Goal: Task Accomplishment & Management: Use online tool/utility

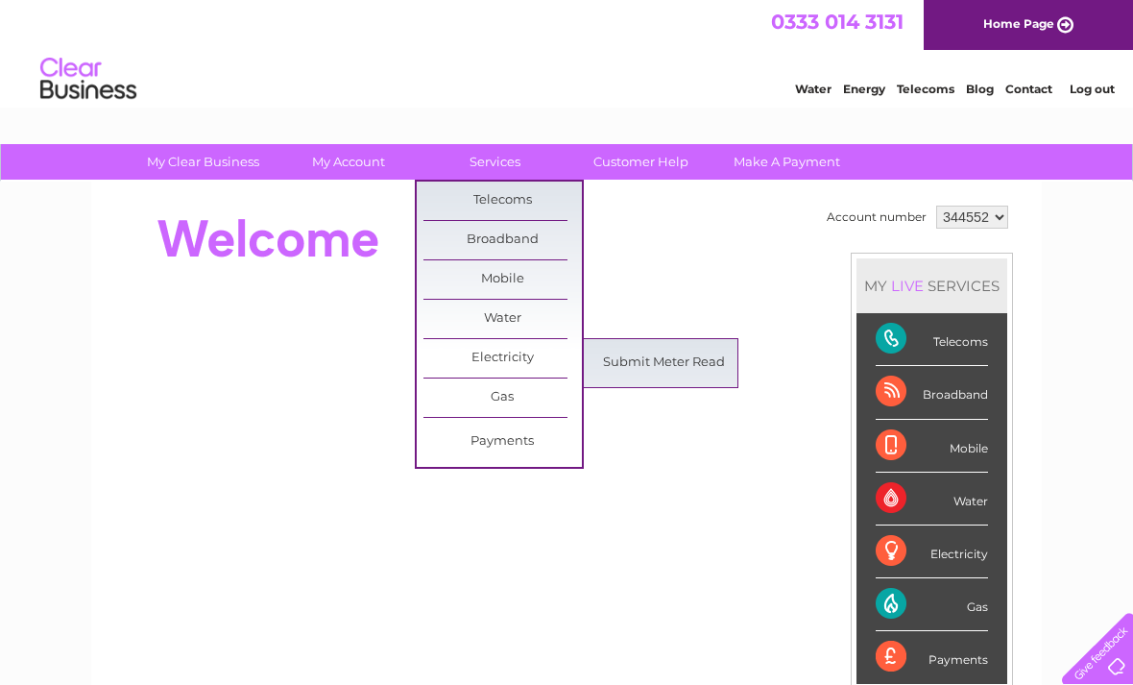
click at [691, 367] on link "Submit Meter Read" at bounding box center [664, 363] width 158 height 38
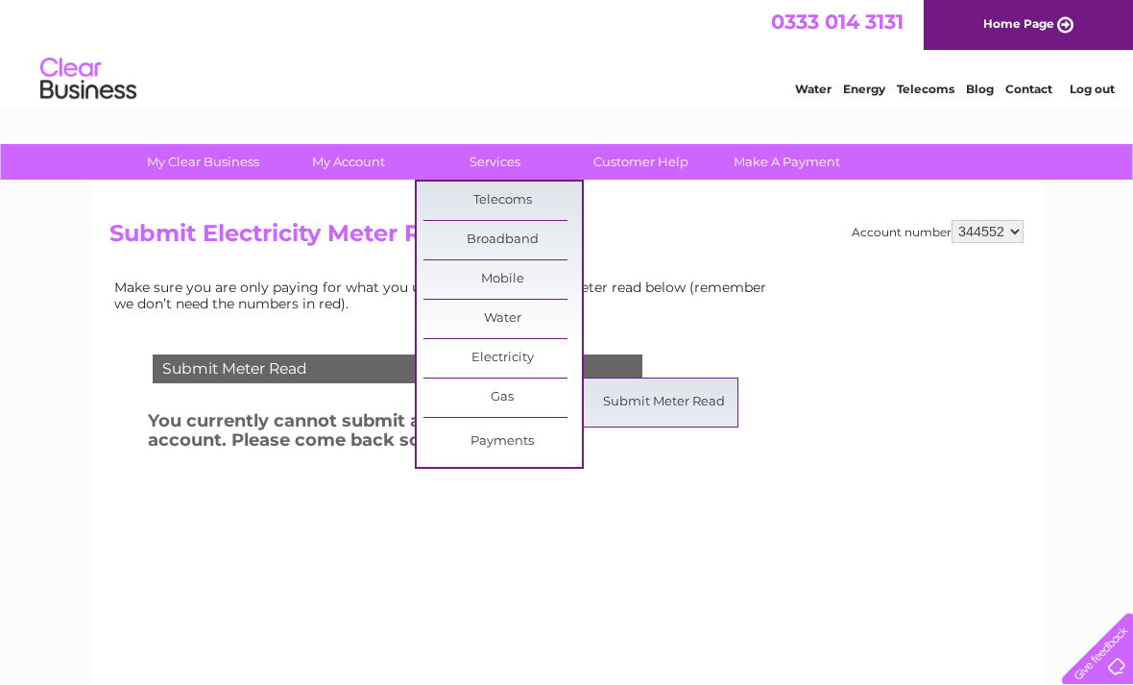
click at [676, 399] on link "Submit Meter Read" at bounding box center [664, 402] width 158 height 38
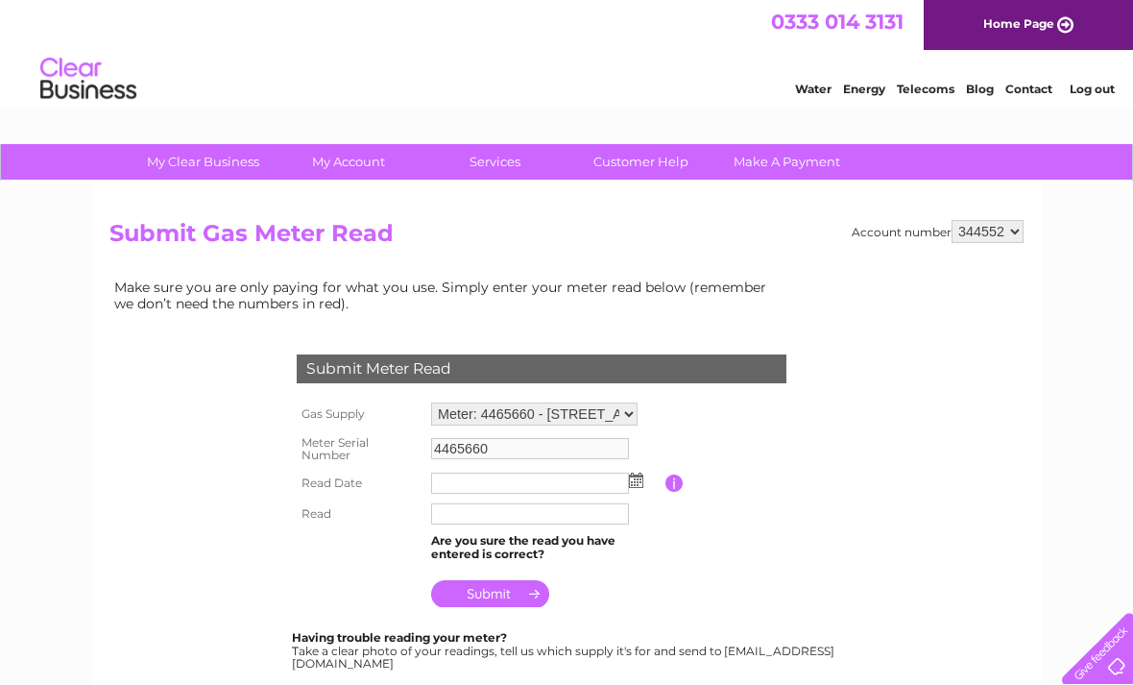
click at [489, 482] on input "text" at bounding box center [530, 482] width 198 height 21
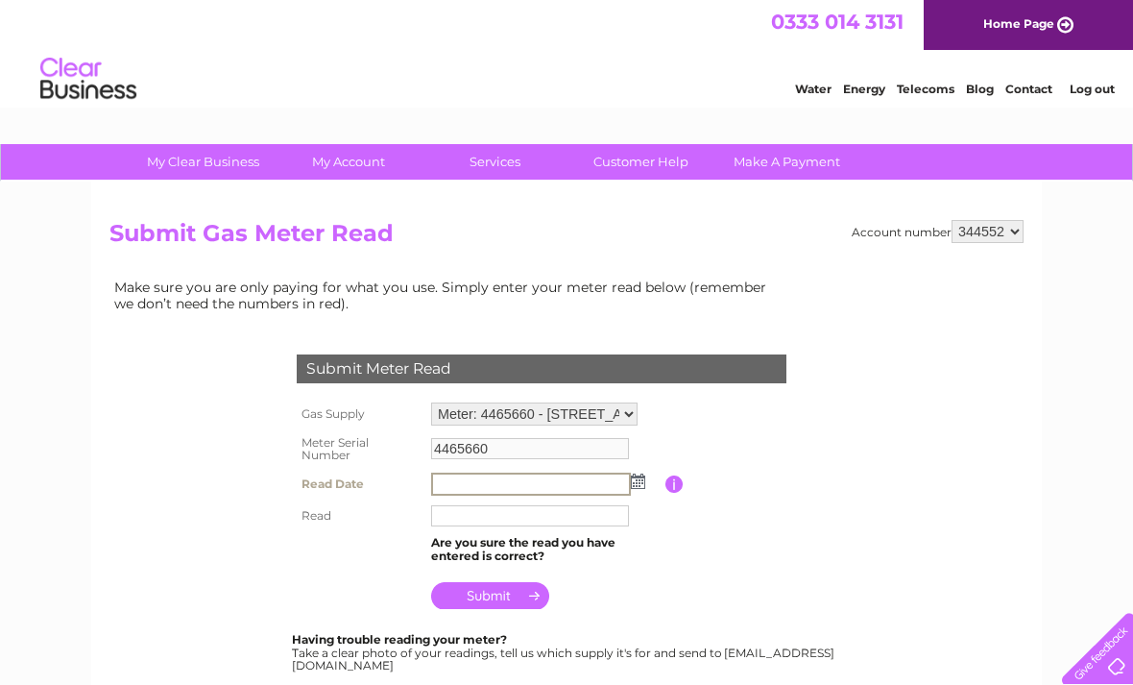
click at [643, 482] on td at bounding box center [545, 484] width 239 height 33
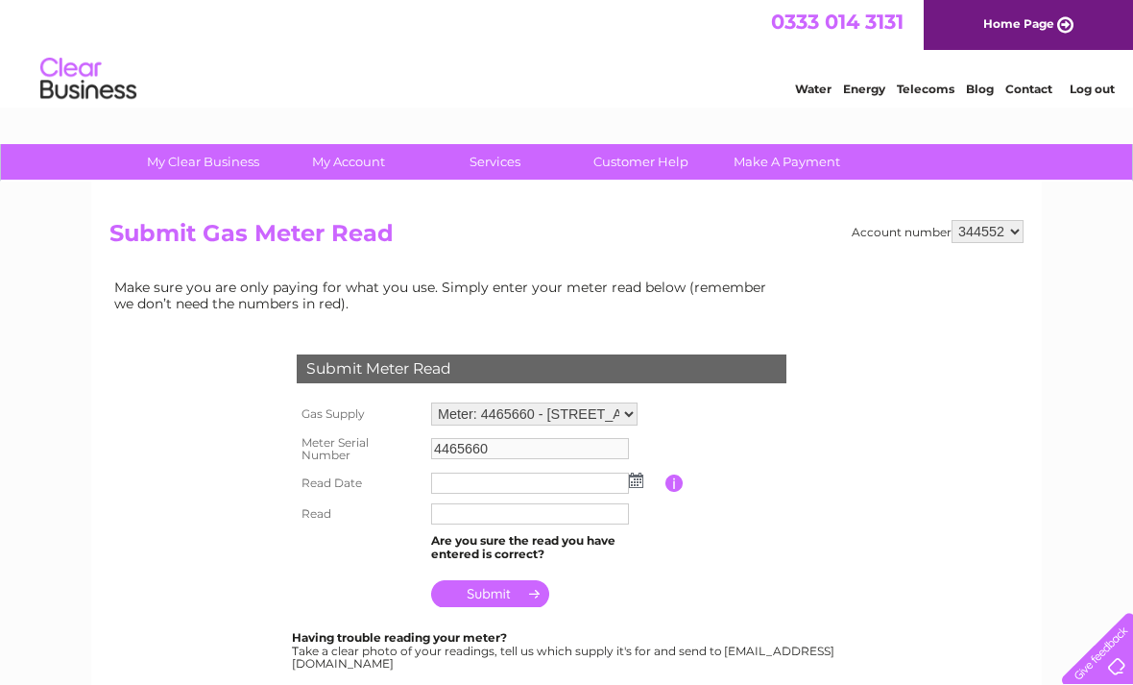
click at [641, 472] on img at bounding box center [636, 479] width 14 height 15
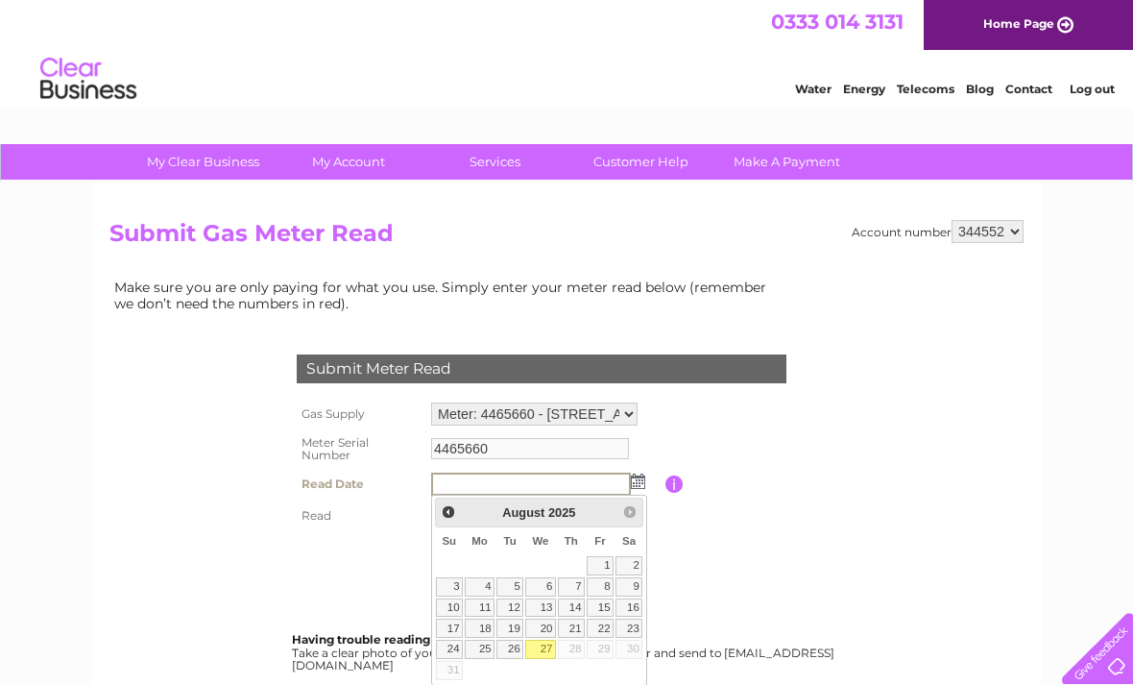
click at [547, 654] on link "27" at bounding box center [540, 649] width 31 height 19
type input "2025/08/27"
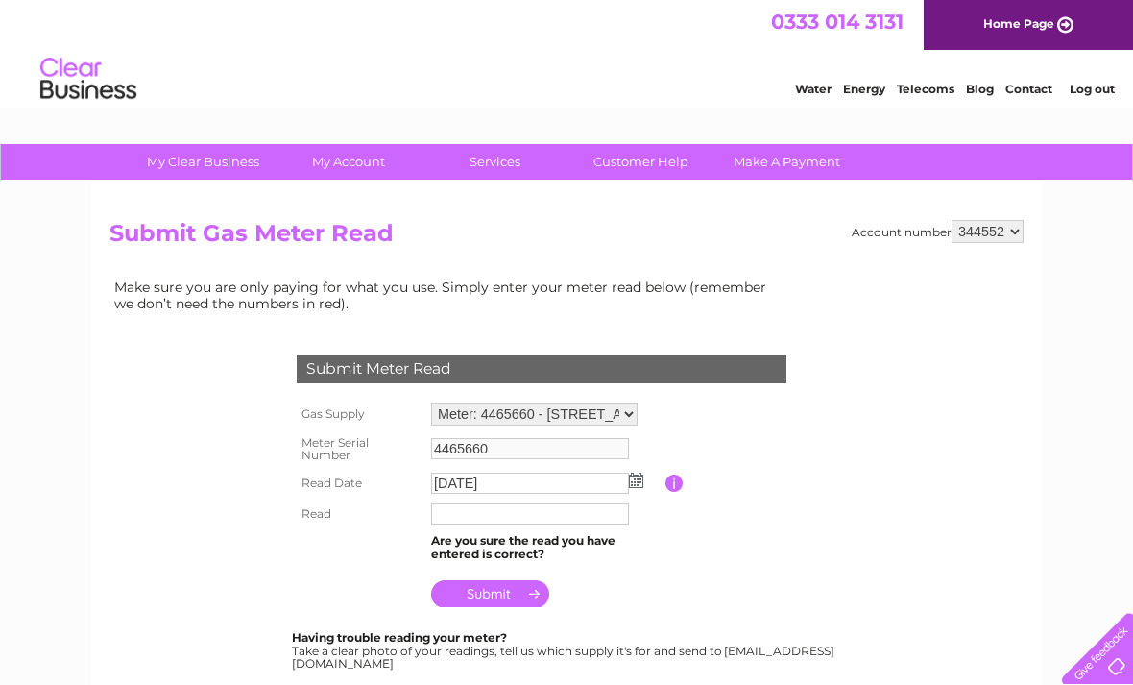
click at [484, 515] on input "text" at bounding box center [530, 513] width 198 height 21
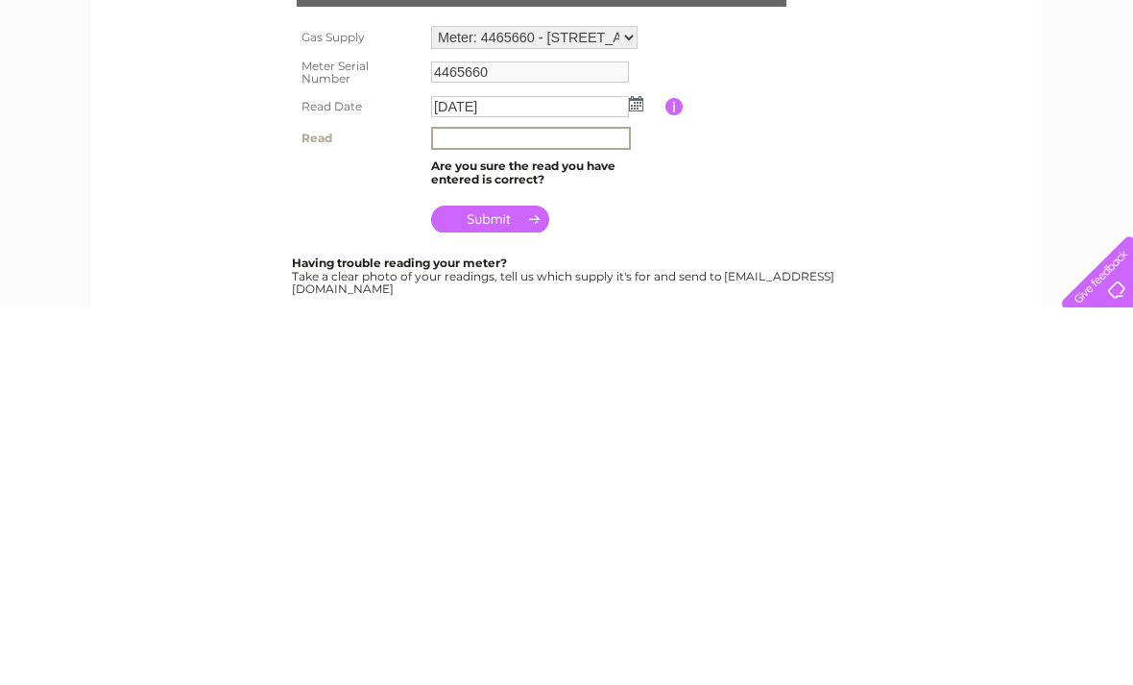
scroll to position [376, 0]
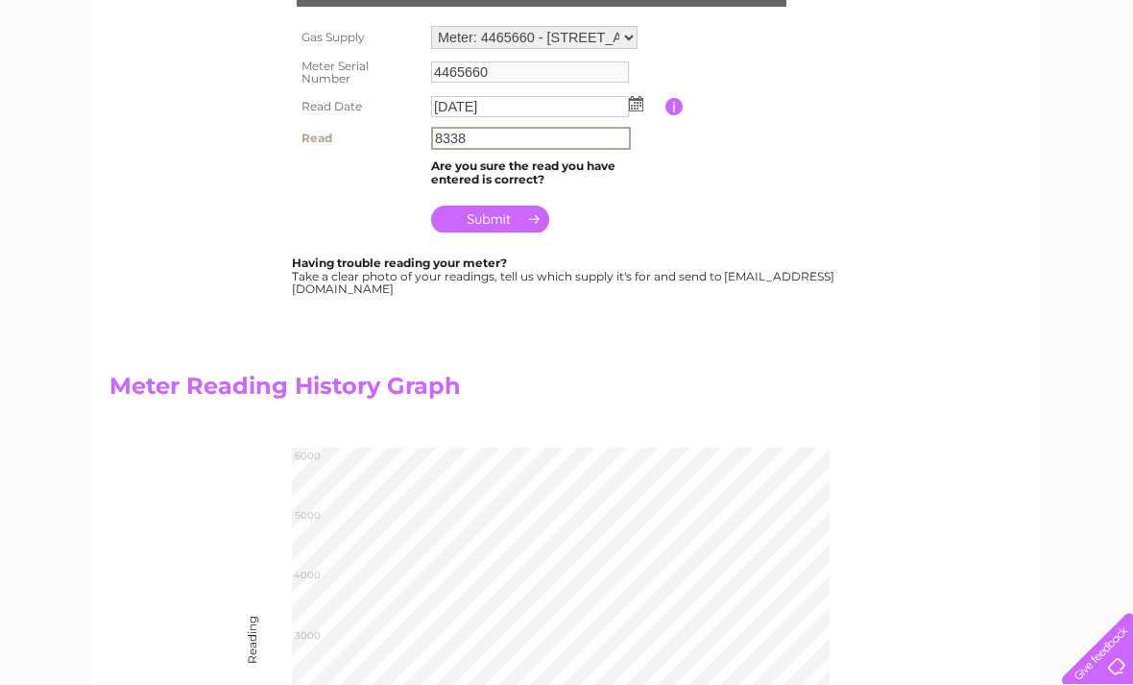
type input "8338"
click at [507, 226] on input "submit" at bounding box center [490, 219] width 118 height 27
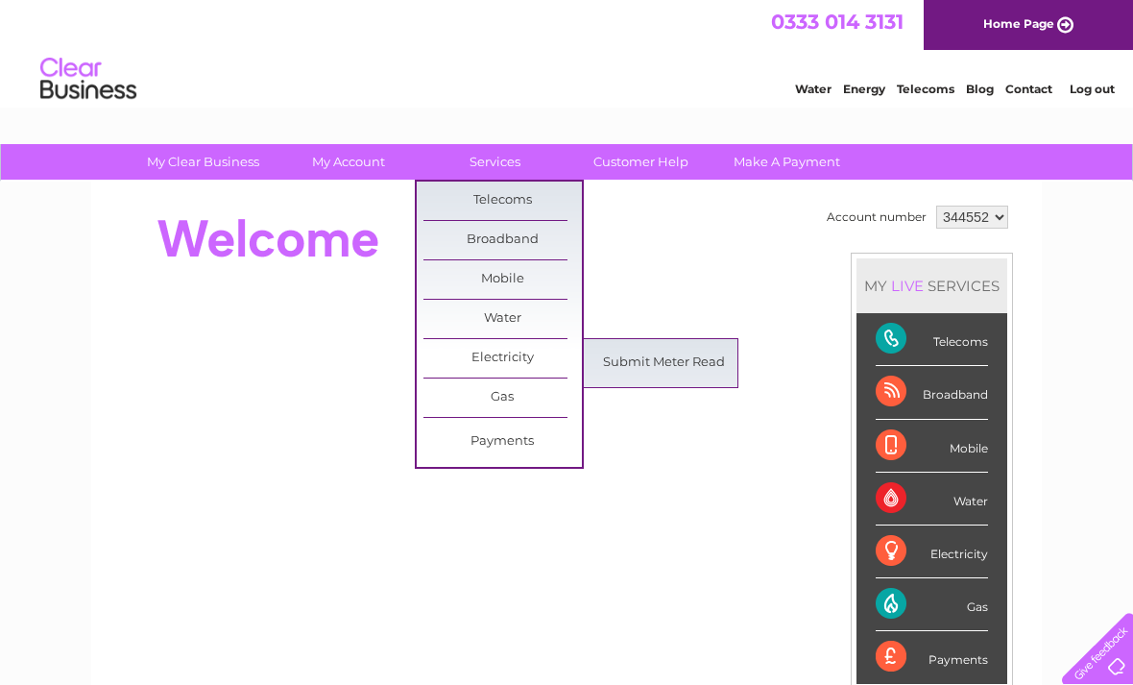
click at [664, 363] on link "Submit Meter Read" at bounding box center [664, 363] width 158 height 38
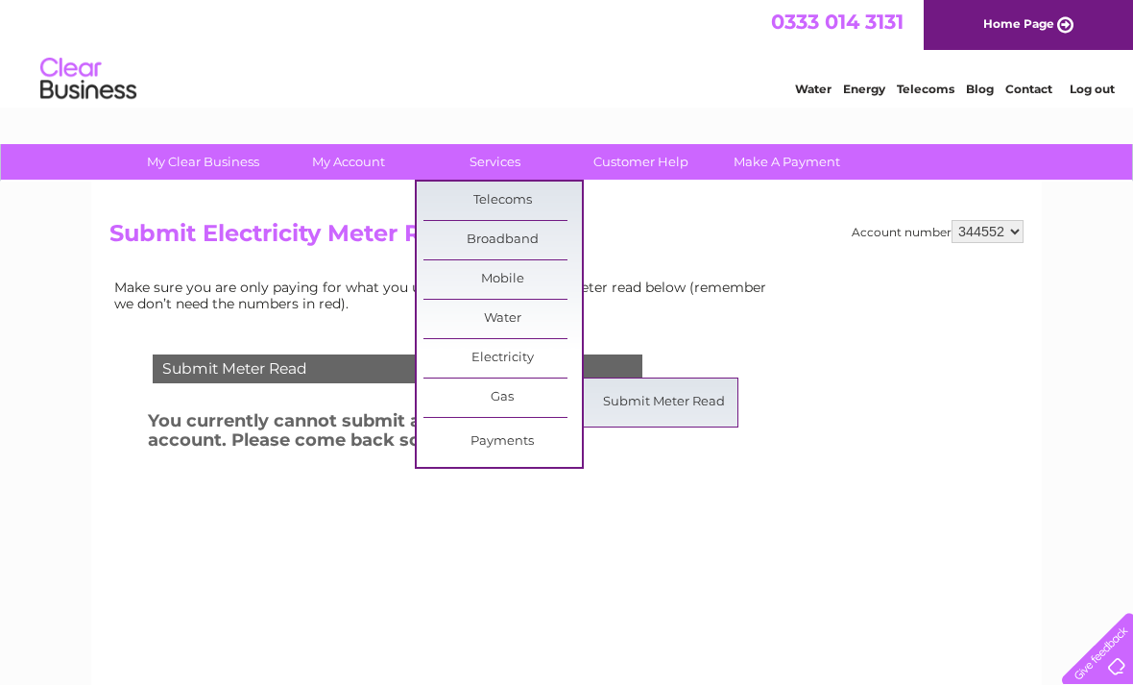
click at [682, 397] on link "Submit Meter Read" at bounding box center [664, 402] width 158 height 38
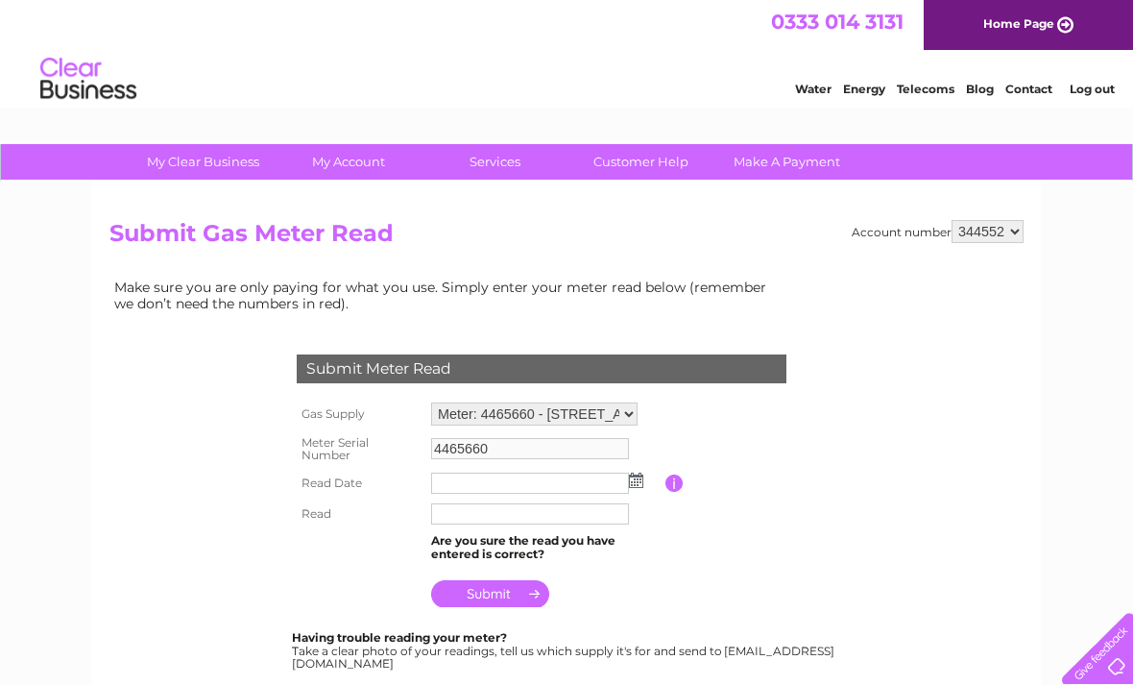
click at [468, 481] on input "text" at bounding box center [530, 482] width 198 height 21
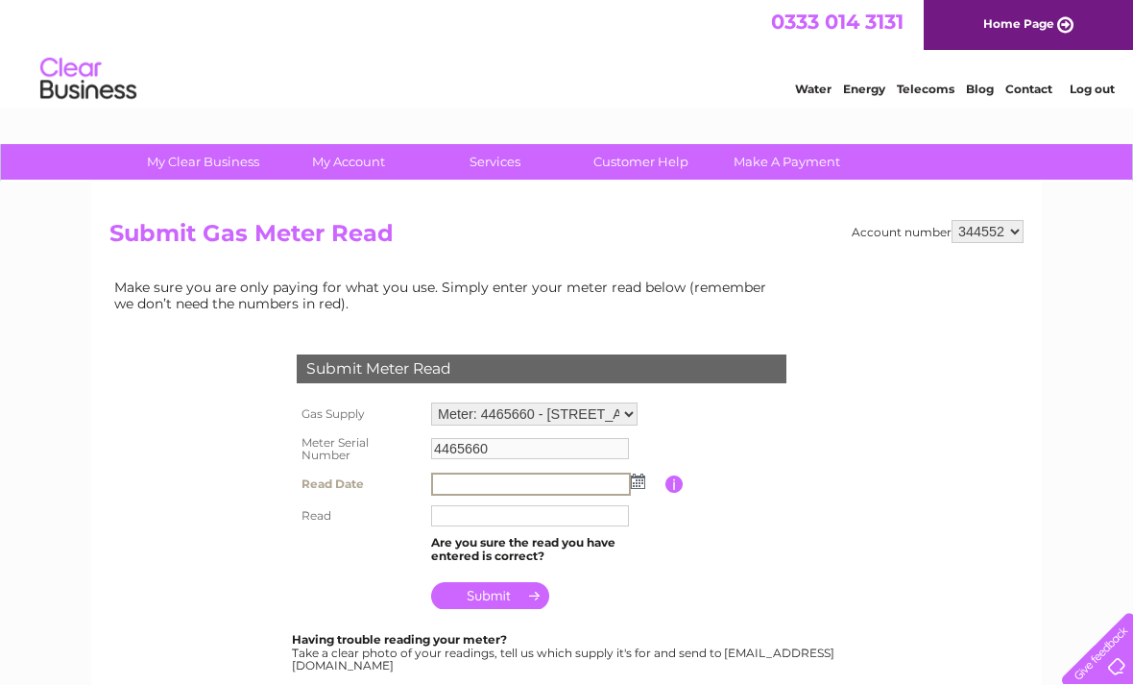
click at [508, 487] on input "text" at bounding box center [531, 483] width 200 height 23
click at [474, 478] on input "text" at bounding box center [531, 483] width 200 height 23
click at [640, 488] on td at bounding box center [545, 484] width 239 height 33
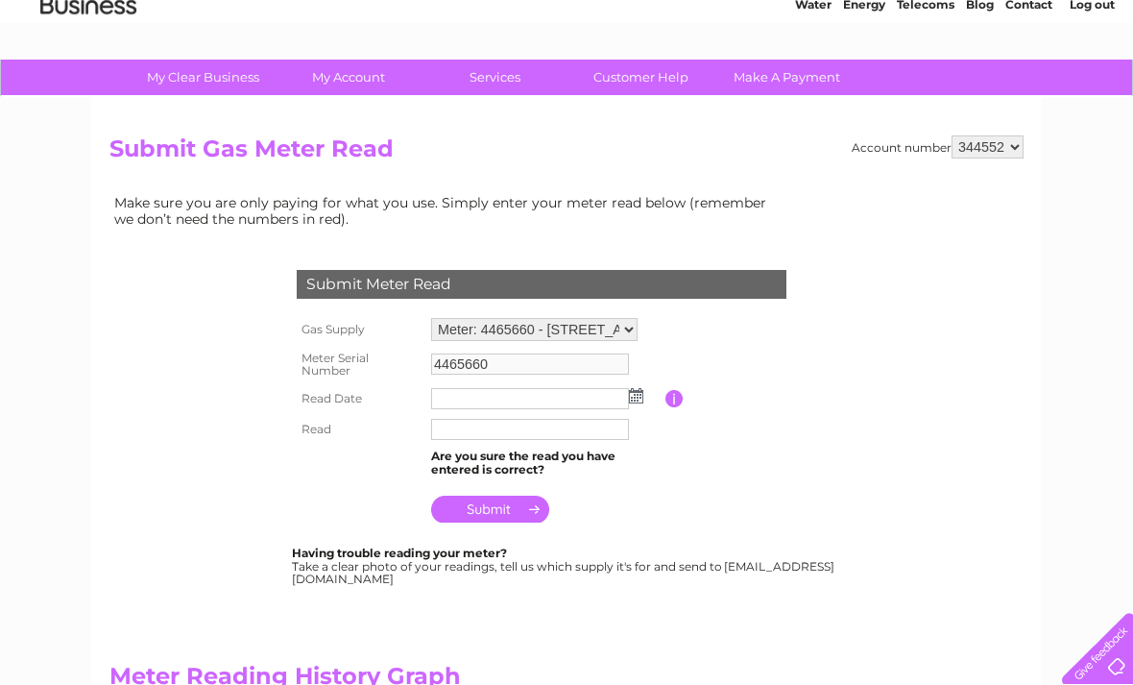
scroll to position [109, 0]
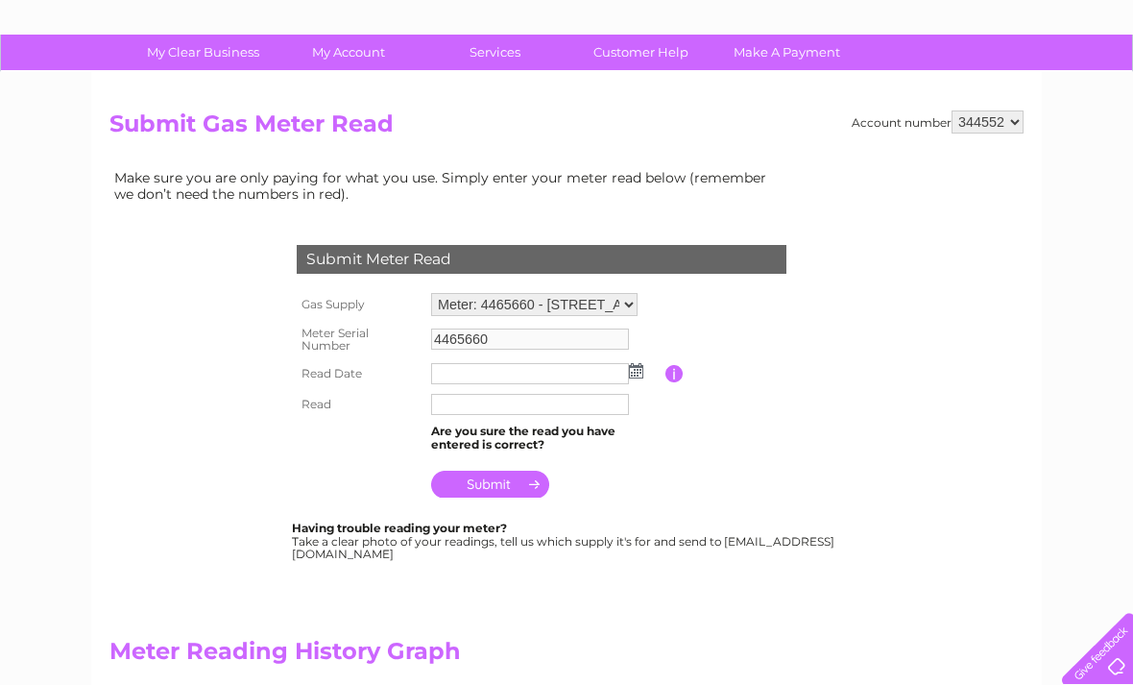
click at [641, 369] on img at bounding box center [636, 370] width 14 height 15
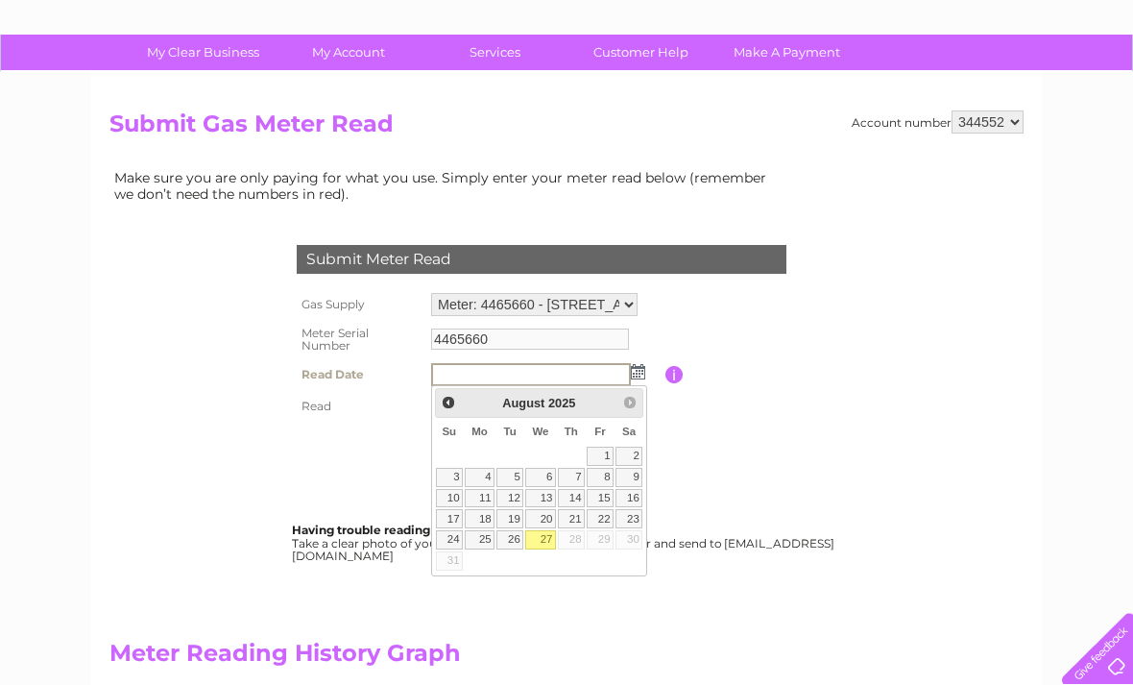
click at [550, 541] on link "27" at bounding box center [540, 539] width 31 height 19
type input "2025/08/27"
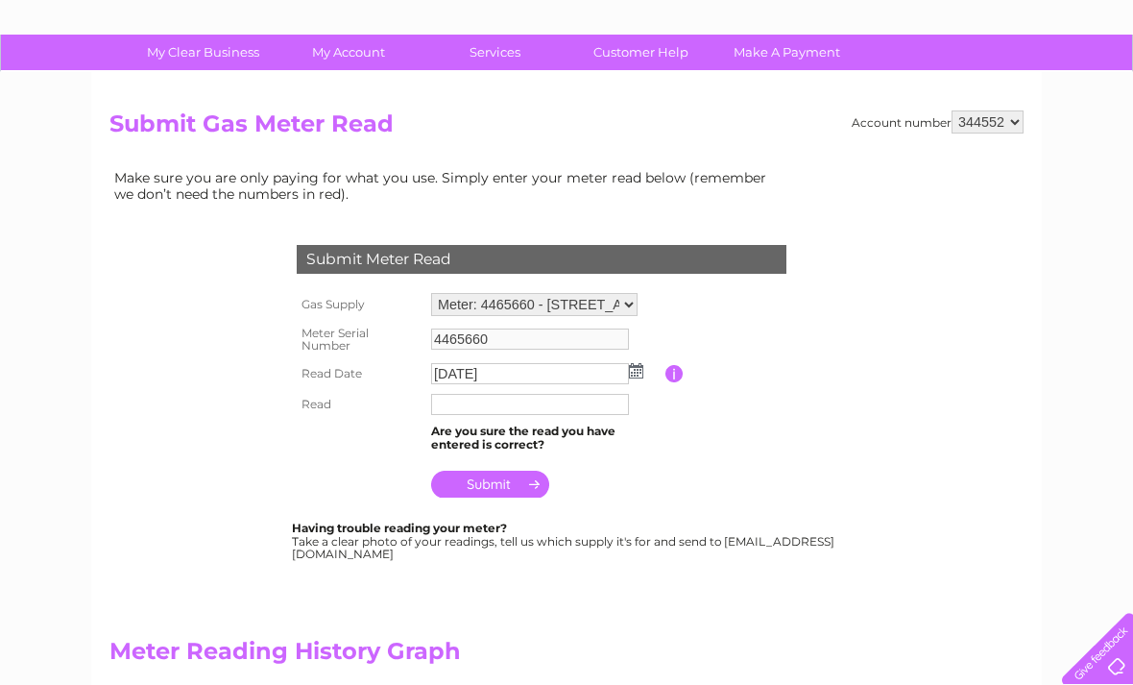
click at [481, 402] on input "text" at bounding box center [530, 404] width 198 height 21
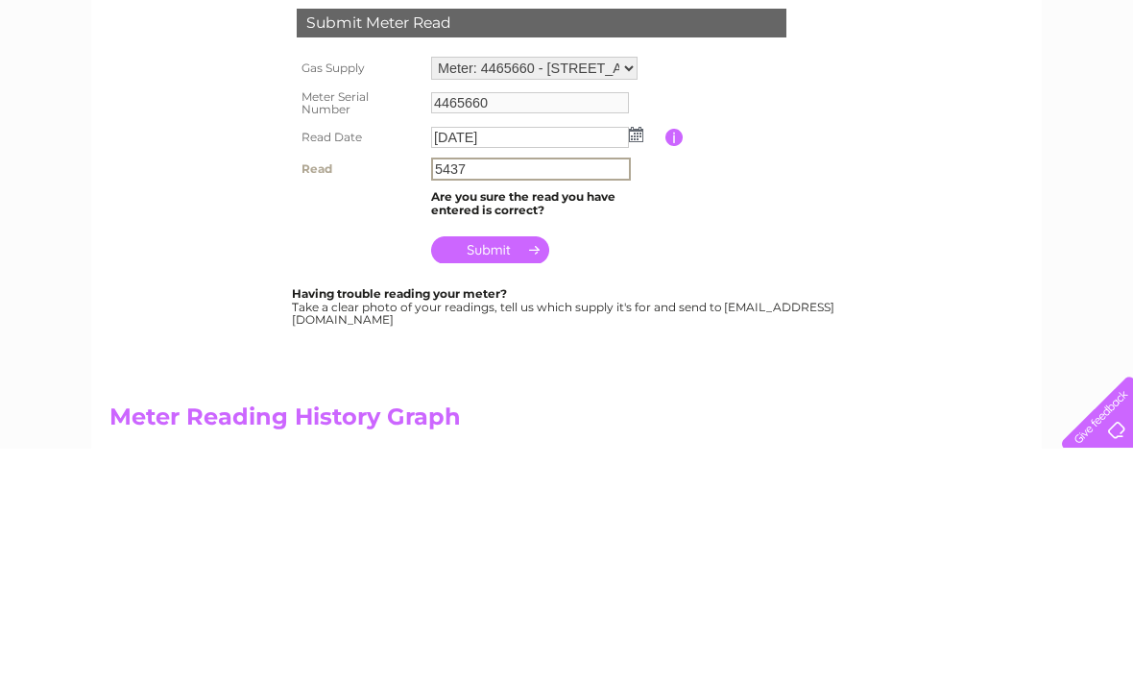
type input "5437"
click at [503, 472] on input "submit" at bounding box center [490, 485] width 118 height 27
